Goal: Task Accomplishment & Management: Use online tool/utility

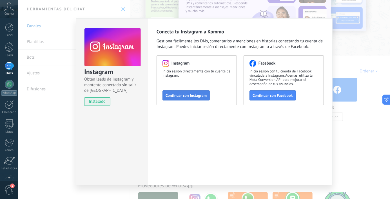
click at [173, 98] on button "Continuar con Instagram" at bounding box center [185, 96] width 47 height 10
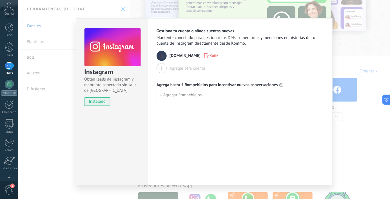
click at [342, 145] on div "Instagram Obtén leads de Instagram y mantente conectado sin salir de Kommo inst…" at bounding box center [203, 99] width 371 height 199
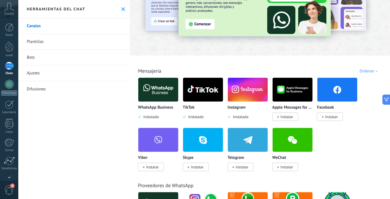
click at [329, 116] on span "Instalar" at bounding box center [331, 116] width 13 height 5
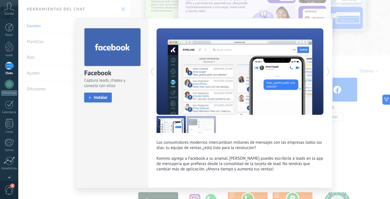
click at [103, 101] on button "Instalar" at bounding box center [98, 98] width 28 height 10
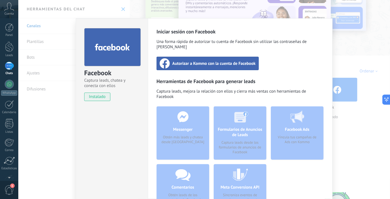
click at [222, 61] on span "Autorizar a Kommo con la cuenta de Facebook" at bounding box center [213, 64] width 83 height 6
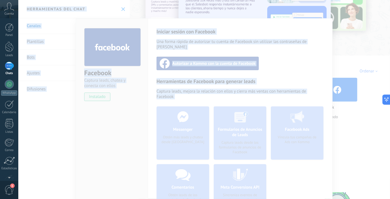
click at [338, 199] on div at bounding box center [203, 99] width 371 height 199
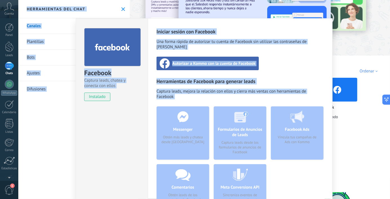
click at [98, 128] on div "Facebook Captura leads, chatea y conecta con ellos instalado Desinstalar" at bounding box center [112, 128] width 72 height 221
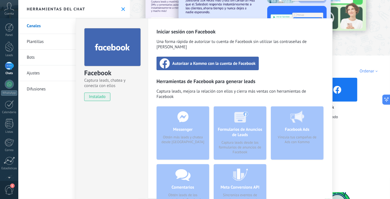
click at [39, 25] on div "Facebook Captura leads, chatea y conecta con ellos instalado Desinstalar Inicia…" at bounding box center [203, 99] width 371 height 199
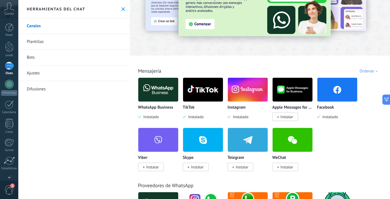
click at [244, 99] on img at bounding box center [248, 89] width 40 height 27
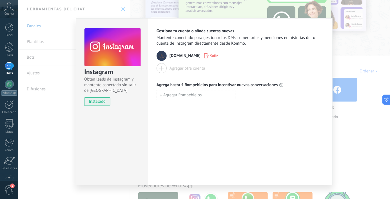
click at [346, 63] on div "Instagram Obtén leads de Instagram y mantente conectado sin salir de Kommo inst…" at bounding box center [203, 99] width 371 height 199
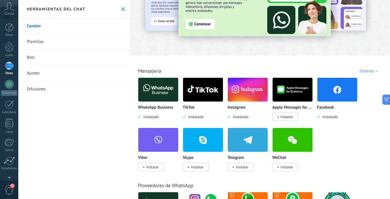
click at [327, 110] on p "Facebook" at bounding box center [325, 107] width 17 height 5
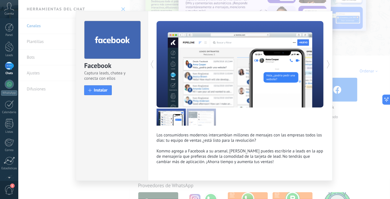
scroll to position [10, 0]
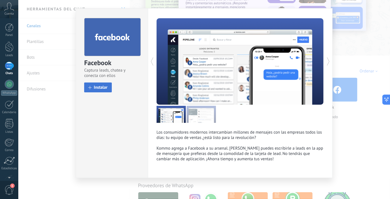
click at [94, 88] on span "Instalar" at bounding box center [101, 88] width 14 height 4
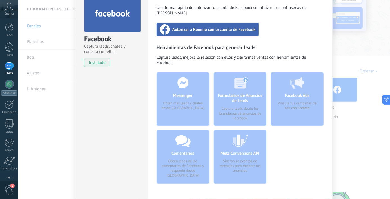
scroll to position [55, 0]
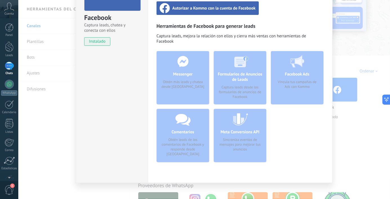
click at [184, 74] on div "Messenger Obtén más leads y chatea desde [GEOGRAPHIC_DATA]" at bounding box center [182, 77] width 53 height 53
click at [249, 128] on div "Meta Conversions API Sincroniza eventos de mensajes para mejorar tus anuncios" at bounding box center [240, 135] width 53 height 53
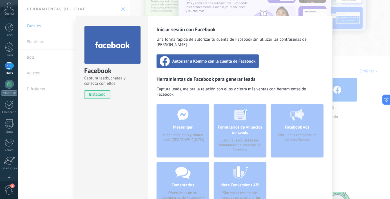
scroll to position [0, 0]
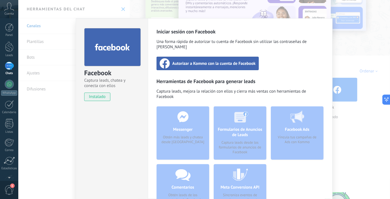
click at [204, 61] on span "Autorizar a Kommo con la cuenta de Facebook" at bounding box center [213, 64] width 83 height 6
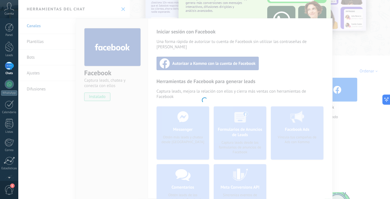
click at [115, 131] on div at bounding box center [203, 99] width 371 height 199
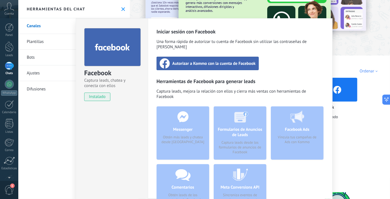
click at [192, 124] on div "Messenger Obtén más leads y chatea desde [GEOGRAPHIC_DATA]" at bounding box center [182, 133] width 53 height 53
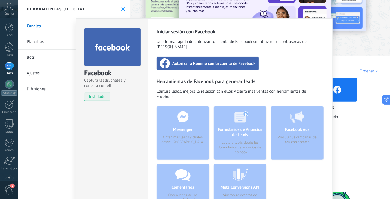
click at [99, 97] on span "instalado" at bounding box center [97, 97] width 26 height 8
click at [235, 61] on span "Autorizar a Kommo con la cuenta de Facebook" at bounding box center [213, 64] width 83 height 6
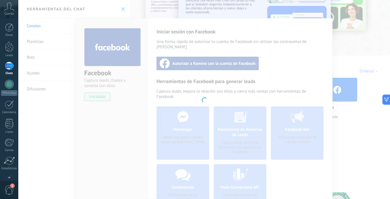
click at [372, 40] on div at bounding box center [203, 99] width 371 height 199
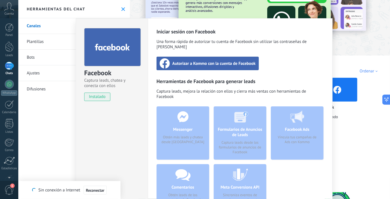
click at [37, 113] on div "Facebook Captura leads, chatea y conecta con ellos instalado Desinstalar Inicia…" at bounding box center [203, 99] width 371 height 199
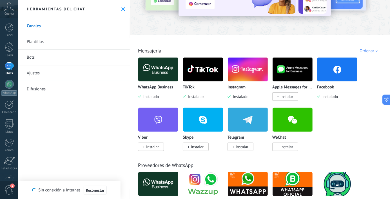
scroll to position [13, 0]
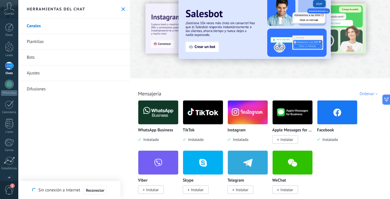
click at [339, 119] on img at bounding box center [337, 112] width 40 height 27
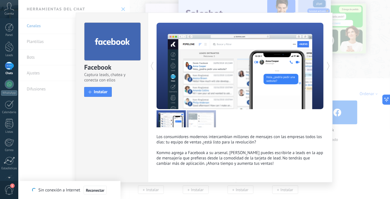
scroll to position [10, 0]
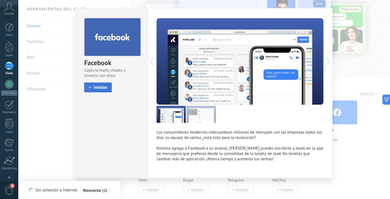
click at [94, 86] on span "Instalar" at bounding box center [101, 88] width 14 height 4
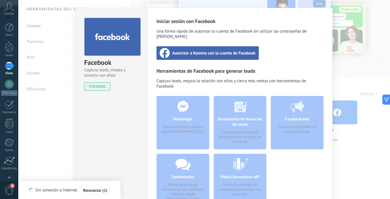
click at [235, 50] on span "Autorizar a Kommo con la cuenta de Facebook" at bounding box center [213, 53] width 83 height 6
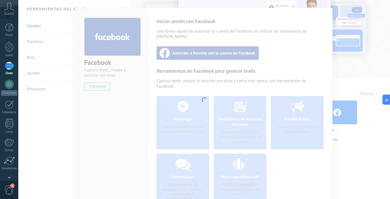
click at [122, 112] on div at bounding box center [203, 99] width 371 height 199
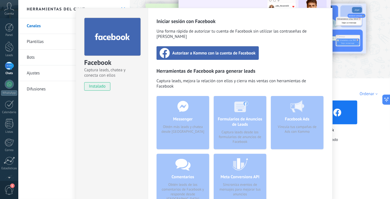
click at [182, 101] on div "Messenger Obtén más leads y chatea desde [GEOGRAPHIC_DATA]" at bounding box center [182, 122] width 53 height 53
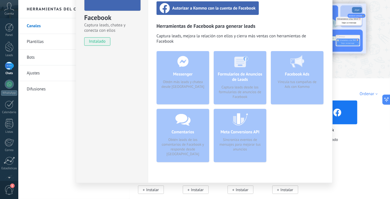
scroll to position [0, 0]
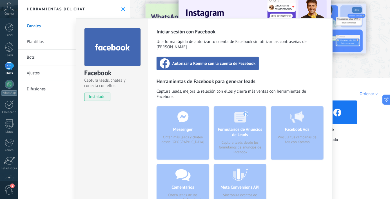
click at [95, 99] on span "instalado" at bounding box center [97, 97] width 26 height 8
click at [44, 46] on div "Facebook Captura leads, chatea y conecta con ellos instalado Desinstalar Inicia…" at bounding box center [203, 99] width 371 height 199
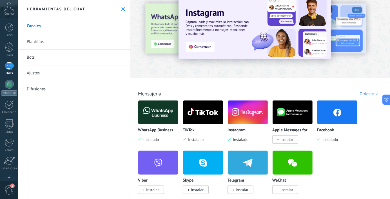
click at [44, 42] on link "Plantillas" at bounding box center [73, 42] width 111 height 16
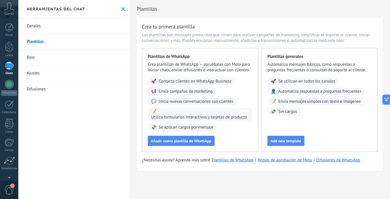
click at [233, 187] on div "Plantillas Crea tu primera plantilla Las plantillas son mensajes preescritos qu…" at bounding box center [260, 99] width 260 height 199
click at [32, 26] on link "Canales" at bounding box center [73, 26] width 111 height 16
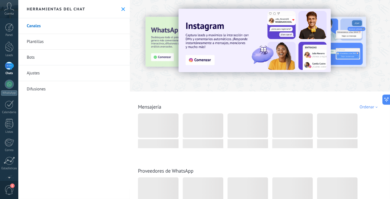
click at [50, 59] on link "Bots" at bounding box center [73, 58] width 111 height 16
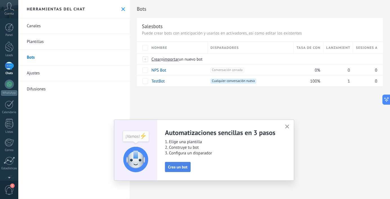
click at [179, 169] on span "Crea un bot" at bounding box center [177, 167] width 19 height 4
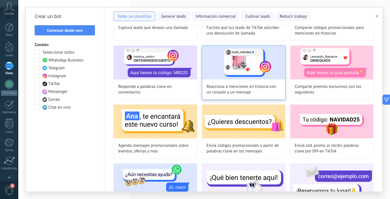
scroll to position [126, 0]
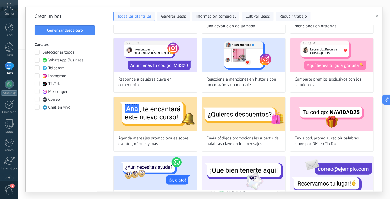
click at [35, 62] on div at bounding box center [38, 61] width 6 height 6
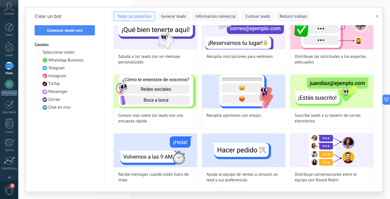
scroll to position [0, 0]
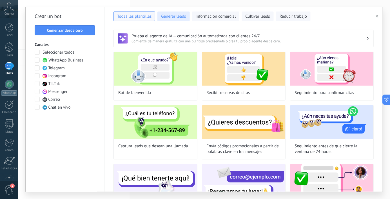
click at [181, 18] on span "Generar leads" at bounding box center [173, 17] width 25 height 6
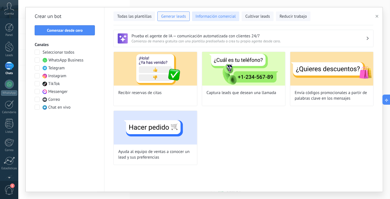
click at [204, 18] on span "Información comercial" at bounding box center [216, 17] width 40 height 6
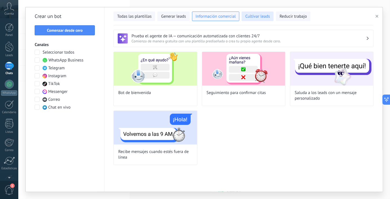
click at [247, 18] on span "Cultivar leads" at bounding box center [257, 17] width 24 height 6
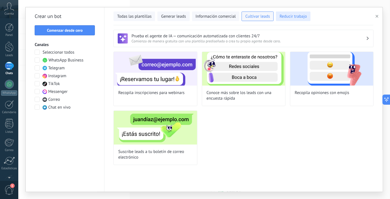
click at [281, 17] on span "Reducir trabajo" at bounding box center [292, 17] width 27 height 6
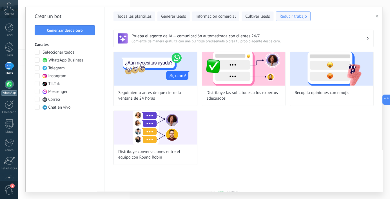
click at [10, 86] on div at bounding box center [9, 84] width 9 height 9
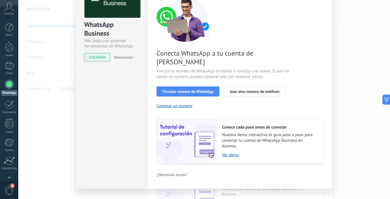
scroll to position [50, 0]
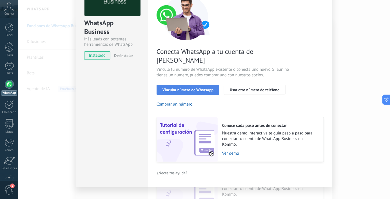
click at [203, 88] on span "Vincular número de WhatsApp" at bounding box center [187, 90] width 51 height 4
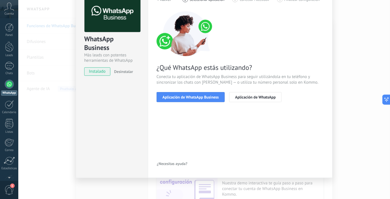
scroll to position [34, 0]
click at [214, 100] on button "Aplicación de WhatsApp Business" at bounding box center [190, 98] width 68 height 10
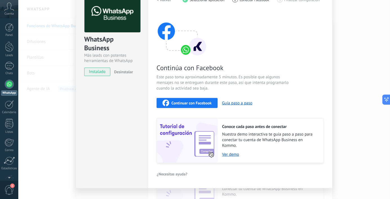
click at [211, 104] on button "Continuar con Facebook" at bounding box center [186, 103] width 61 height 10
click at [182, 104] on span "Continuar con Facebook" at bounding box center [191, 103] width 40 height 4
click at [198, 104] on span "Continuar con Facebook" at bounding box center [191, 103] width 40 height 4
click at [54, 116] on div "WhatsApp Business Más leads con potentes herramientas de WhatsApp instalado Des…" at bounding box center [203, 99] width 371 height 199
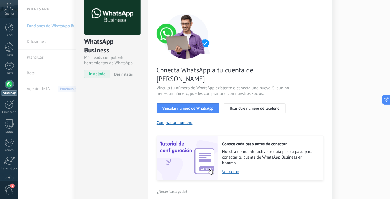
scroll to position [50, 0]
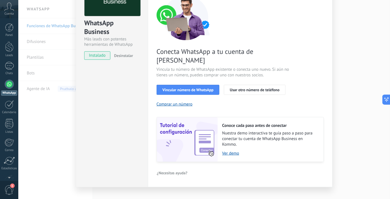
click at [49, 114] on div "WhatsApp Business Más leads con potentes herramientas de WhatsApp instalado Des…" at bounding box center [203, 99] width 371 height 199
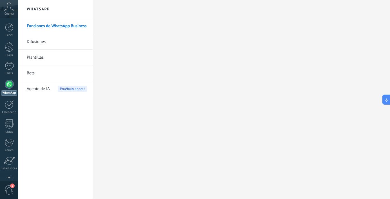
scroll to position [0, 0]
click at [54, 25] on link "Funciones de WhatsApp Business" at bounding box center [57, 26] width 60 height 16
click at [30, 74] on link "Bots" at bounding box center [57, 74] width 60 height 16
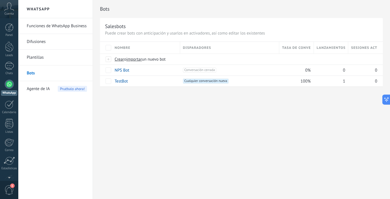
click at [40, 90] on span "Agente de IA" at bounding box center [38, 89] width 23 height 16
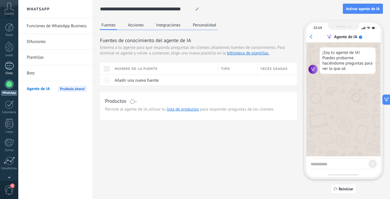
click at [14, 68] on link "1 Chats" at bounding box center [9, 69] width 18 height 14
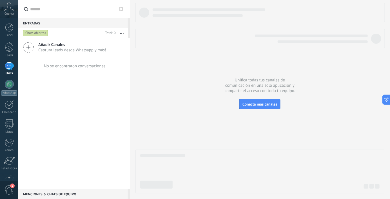
click at [251, 112] on div at bounding box center [259, 98] width 249 height 191
click at [253, 102] on span "Conecta más canales" at bounding box center [259, 104] width 35 height 5
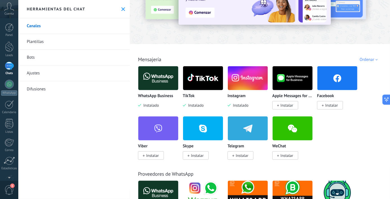
scroll to position [54, 0]
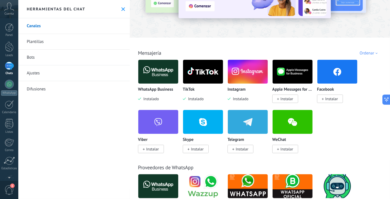
click at [196, 79] on img at bounding box center [203, 71] width 40 height 27
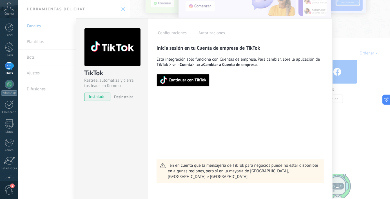
click at [196, 79] on span "Continuar con TikTok" at bounding box center [187, 80] width 38 height 4
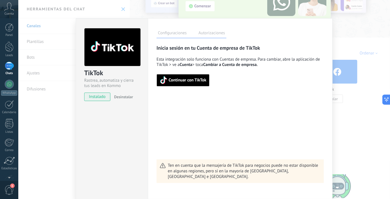
click at [355, 49] on div "TikTok Rastrea, automatiza y cierra tus leads en Kommo instalado Desinstalar Co…" at bounding box center [203, 99] width 371 height 199
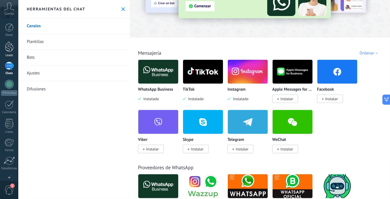
click at [5, 50] on div at bounding box center [9, 47] width 8 height 10
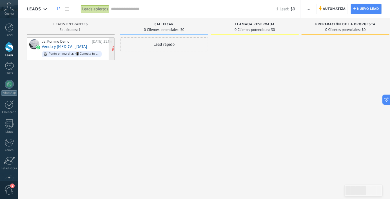
click at [95, 45] on div "de: Kommo Demo [DATE] 21:06 Vendo y [MEDICAL_DATA] Ponte en marcha: 📲 Conecta t…" at bounding box center [77, 48] width 70 height 19
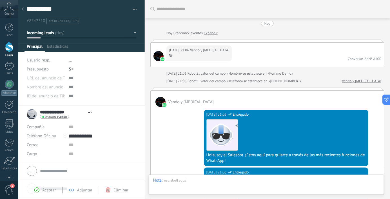
type textarea "**********"
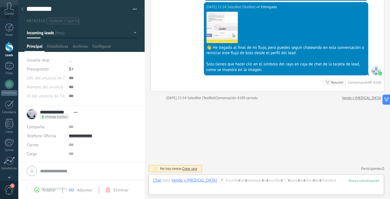
scroll to position [425, 0]
click at [9, 65] on div "1" at bounding box center [9, 66] width 9 height 8
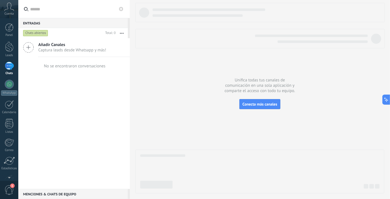
click at [51, 46] on span "Añadir Canales" at bounding box center [72, 44] width 68 height 5
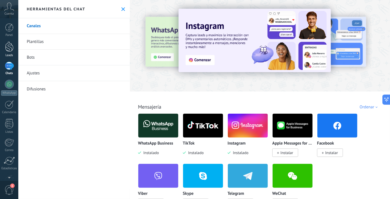
click at [12, 47] on div at bounding box center [9, 47] width 8 height 10
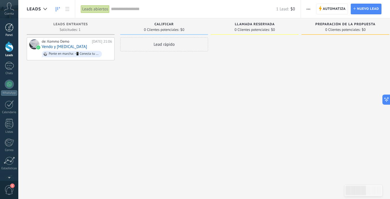
click at [9, 32] on div at bounding box center [9, 27] width 8 height 8
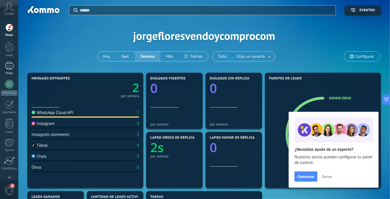
click at [10, 66] on div "1" at bounding box center [9, 66] width 9 height 8
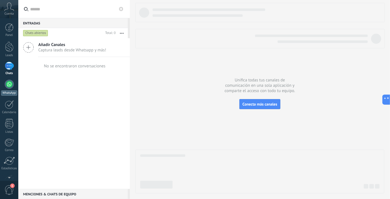
click at [13, 84] on div at bounding box center [9, 84] width 9 height 9
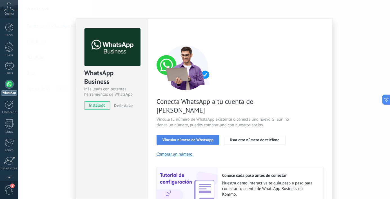
click at [207, 135] on button "Vincular número de WhatsApp" at bounding box center [187, 140] width 63 height 10
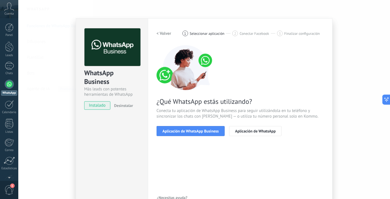
click at [207, 134] on button "Aplicación de WhatsApp Business" at bounding box center [190, 131] width 68 height 10
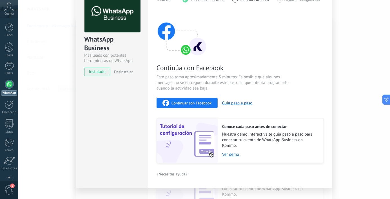
scroll to position [36, 0]
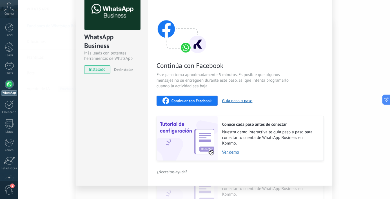
click at [206, 103] on span "Continuar con Facebook" at bounding box center [191, 101] width 40 height 4
click at [356, 59] on div "WhatsApp Business Más leads con potentes herramientas de WhatsApp instalado Des…" at bounding box center [203, 99] width 371 height 199
